Goal: Information Seeking & Learning: Learn about a topic

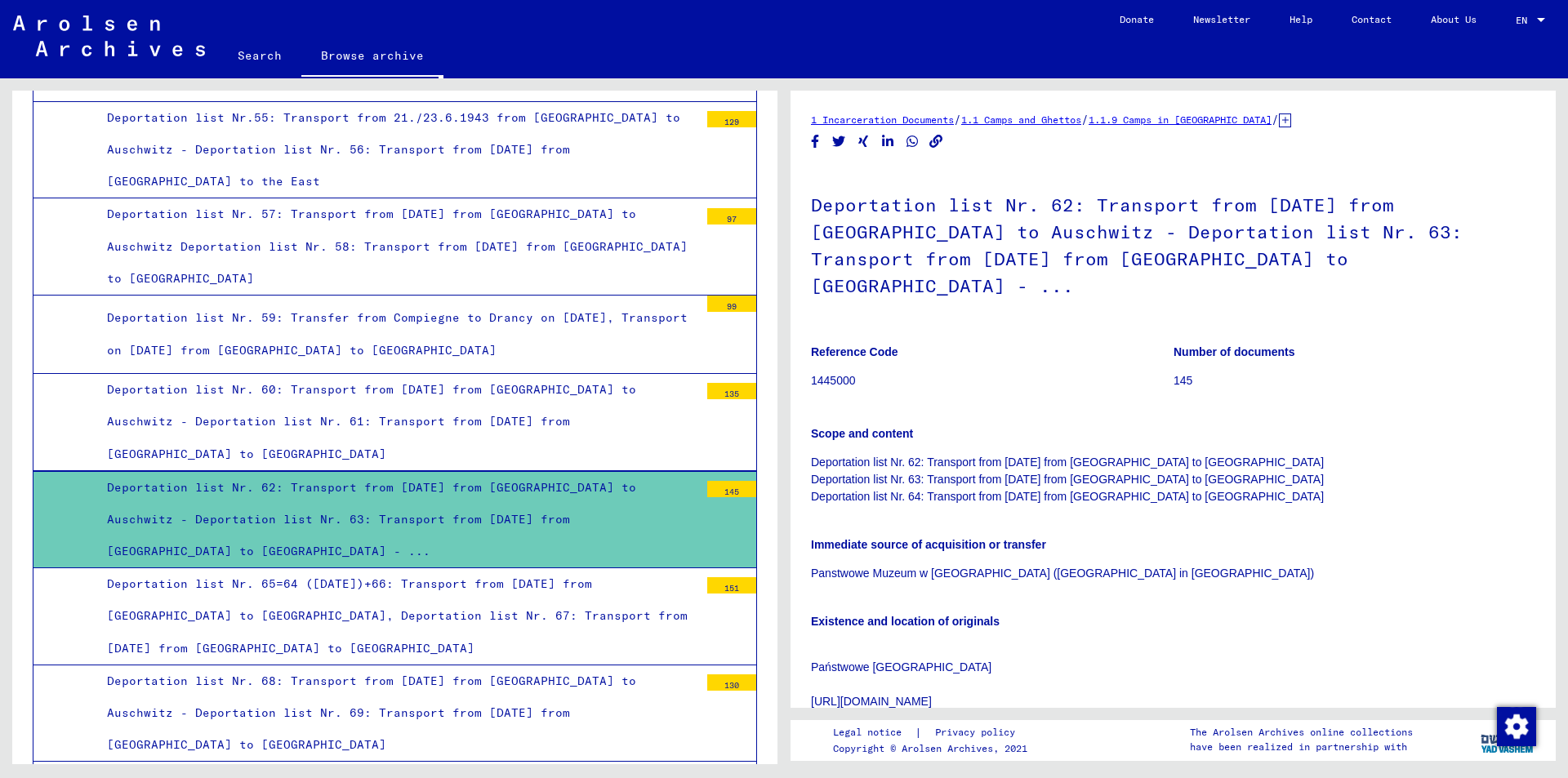
scroll to position [4021, 0]
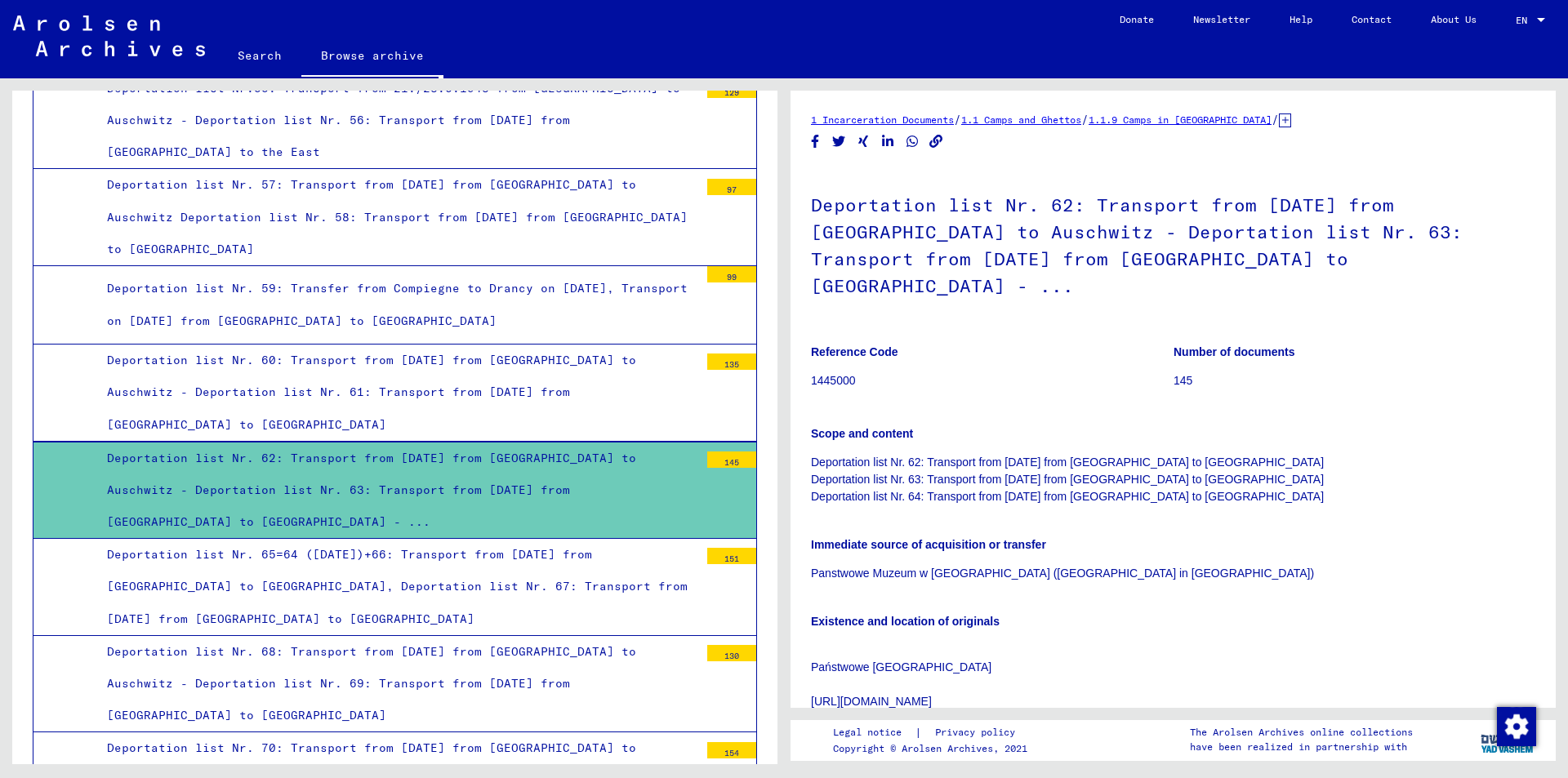
click at [447, 732] on div "Deportation list Nr. 70: Transport from [DATE] from [GEOGRAPHIC_DATA] to [GEOGR…" at bounding box center [396, 780] width 604 height 96
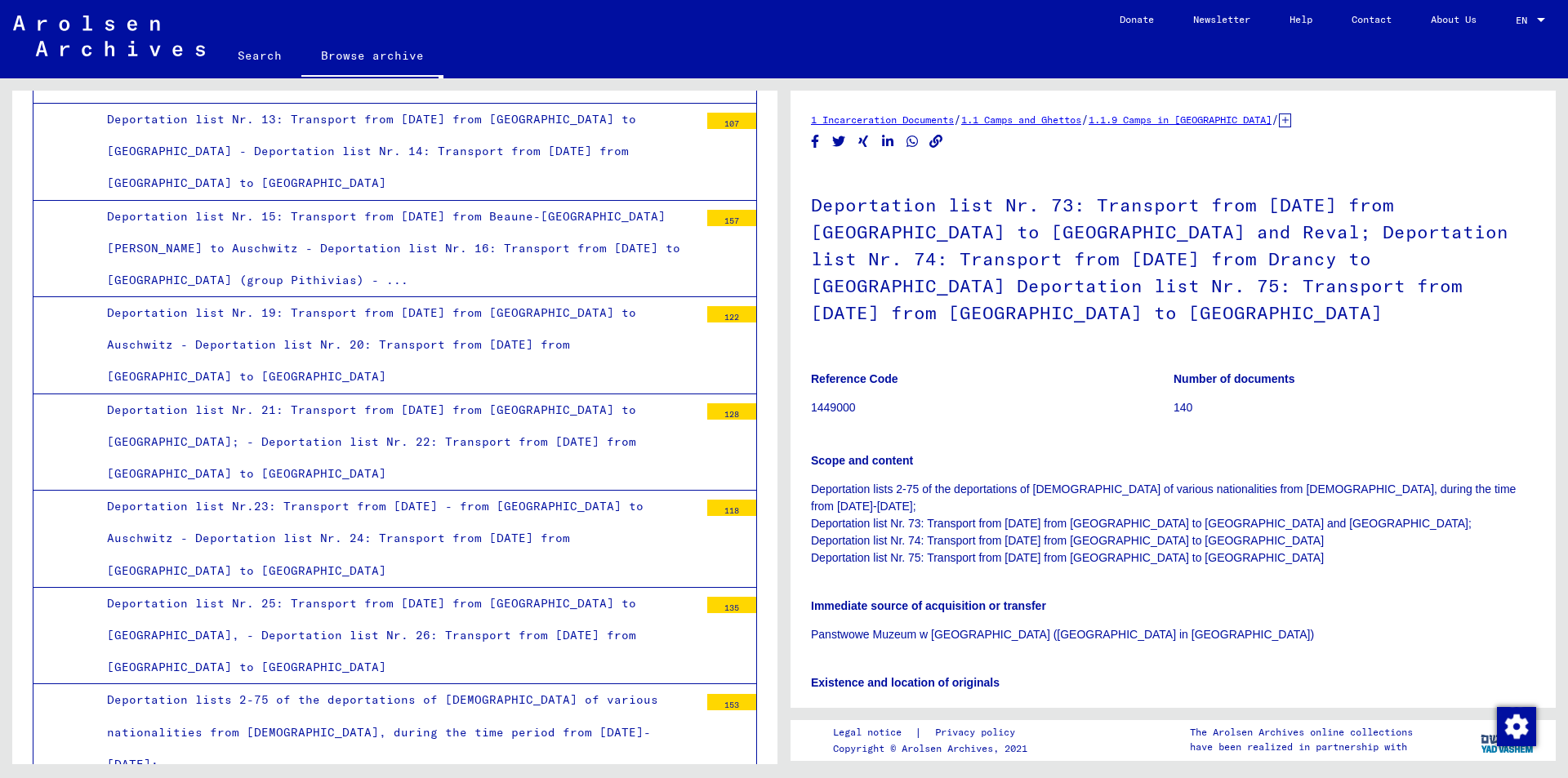
scroll to position [1971, 0]
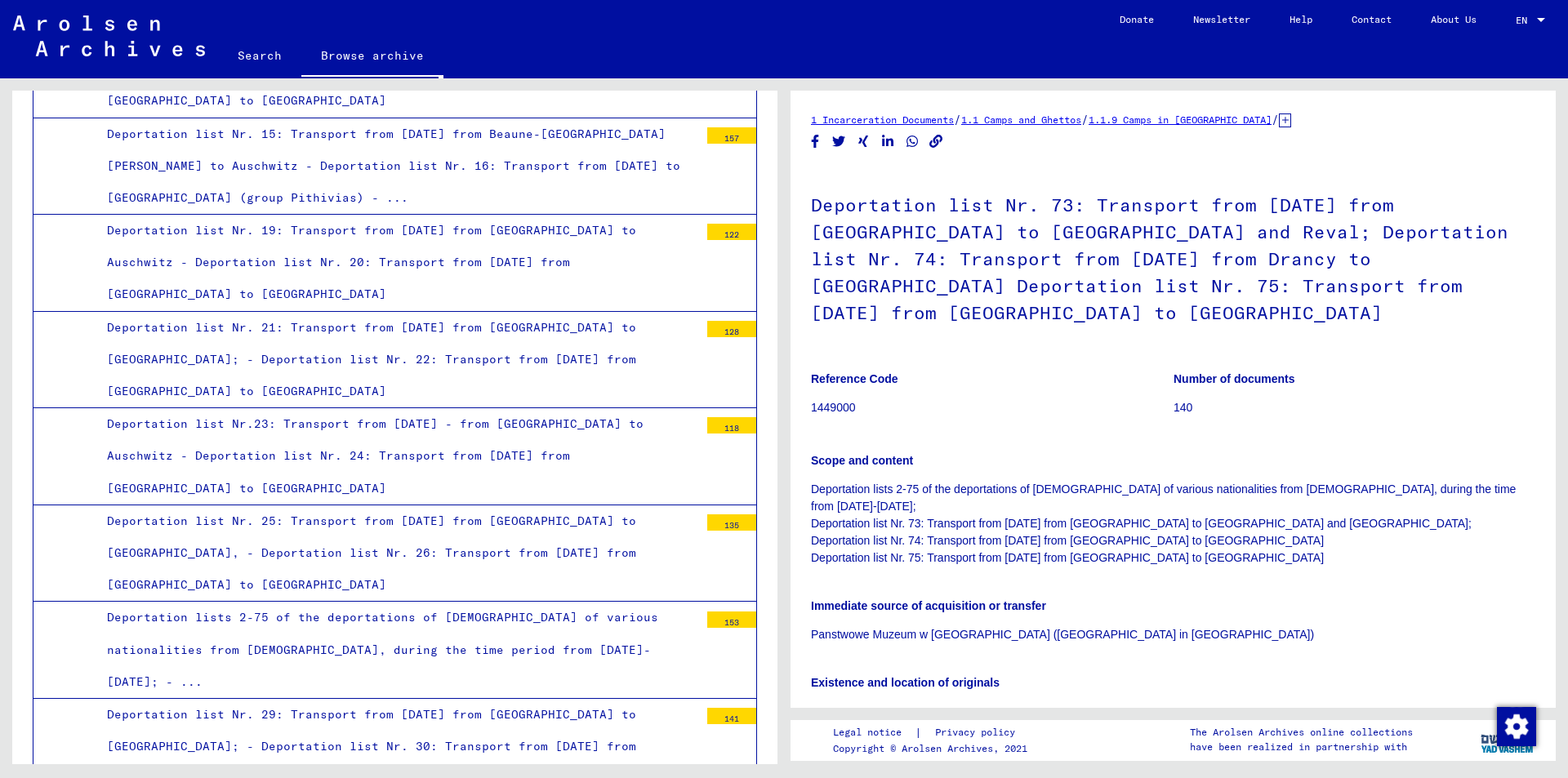
click at [484, 601] on div "Deportation lists 2-75 of the deportations of [DEMOGRAPHIC_DATA] of various nat…" at bounding box center [396, 649] width 604 height 96
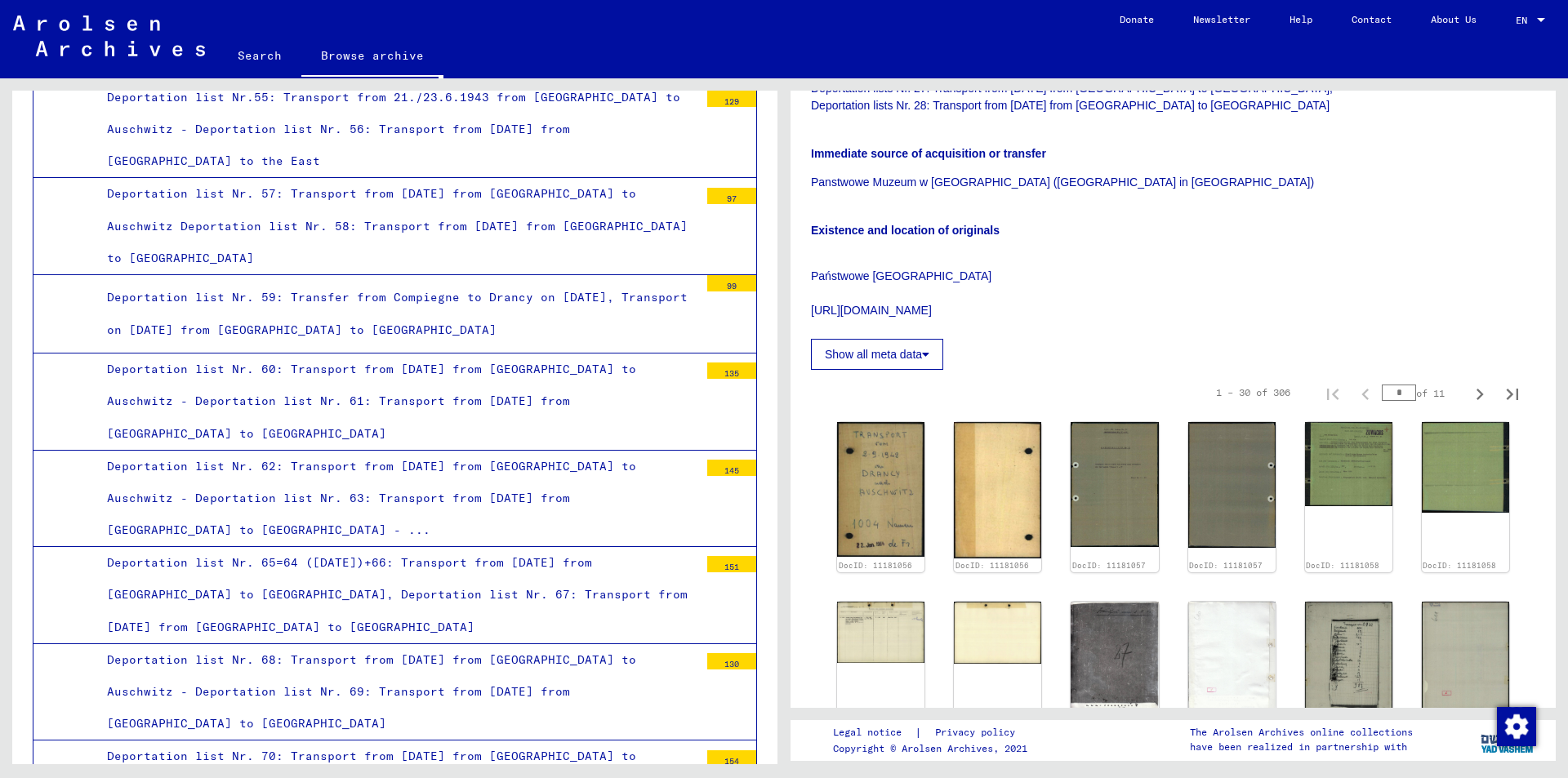
scroll to position [4012, 0]
